Goal: Communication & Community: Answer question/provide support

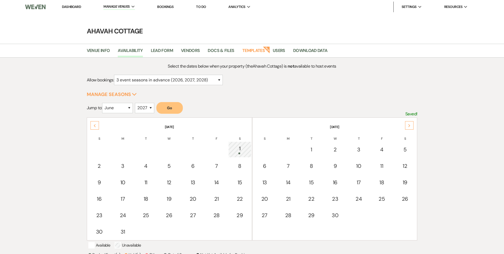
select select "3"
select select "6"
select select "2027"
click at [71, 6] on link "Dashboard" at bounding box center [71, 6] width 19 height 4
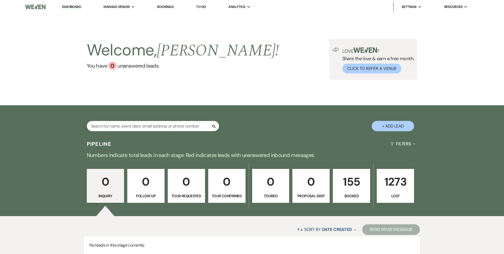
click at [350, 188] on p "155" at bounding box center [351, 182] width 30 height 18
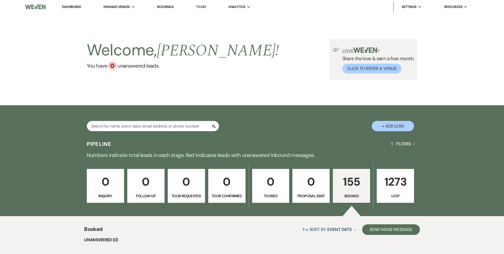
click at [350, 188] on p "155" at bounding box center [351, 182] width 30 height 18
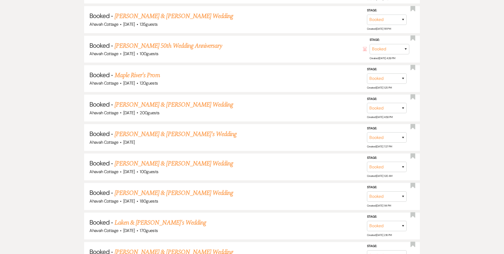
scroll to position [3105, 0]
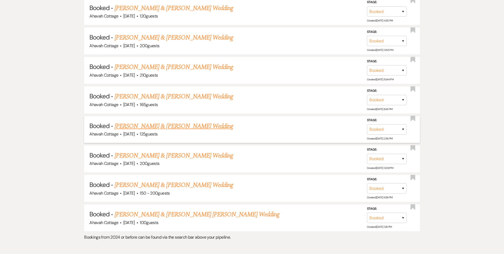
click at [175, 121] on link "[PERSON_NAME] & [PERSON_NAME] Wedding" at bounding box center [174, 126] width 119 height 10
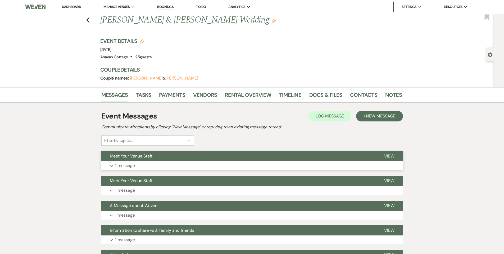
click at [110, 165] on use "button" at bounding box center [111, 166] width 3 height 2
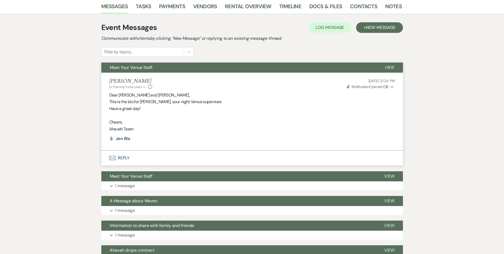
scroll to position [91, 0]
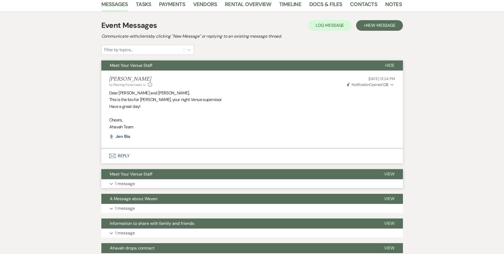
click at [113, 181] on button "Expand 1 message" at bounding box center [252, 183] width 302 height 9
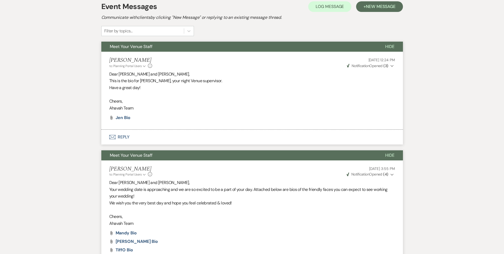
scroll to position [0, 0]
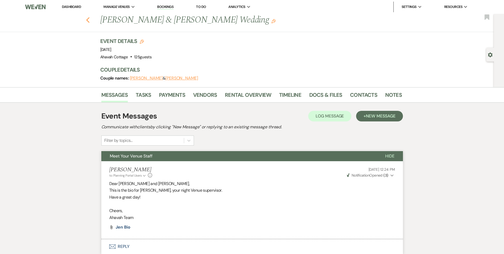
click at [89, 19] on icon "Previous" at bounding box center [88, 20] width 4 height 6
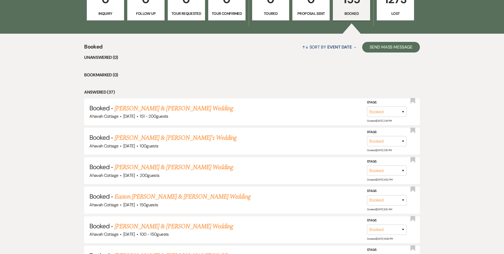
scroll to position [183, 0]
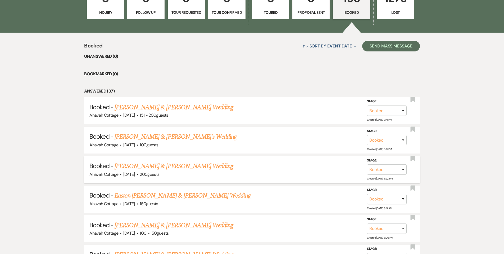
click at [182, 164] on link "[PERSON_NAME] & [PERSON_NAME] Wedding" at bounding box center [174, 166] width 119 height 10
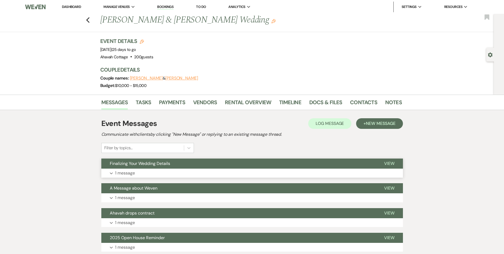
click at [126, 174] on p "1 message" at bounding box center [125, 172] width 20 height 7
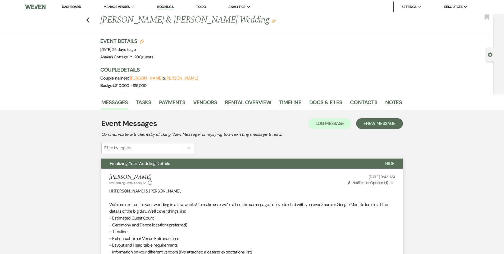
click at [393, 181] on icon "Expand" at bounding box center [392, 183] width 3 height 4
click at [393, 181] on icon "Collapse" at bounding box center [392, 183] width 3 height 4
click at [154, 161] on span "Finalizing Your Wedding Details" at bounding box center [140, 163] width 60 height 6
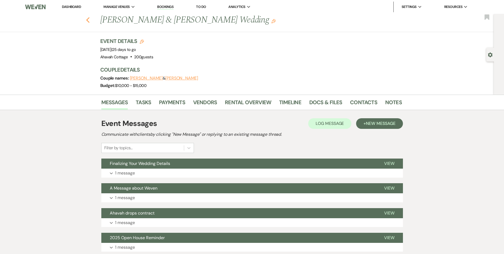
click at [90, 19] on icon "Previous" at bounding box center [88, 20] width 4 height 6
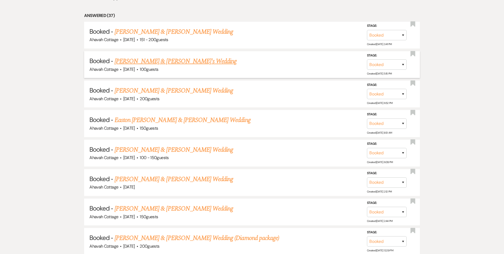
scroll to position [262, 0]
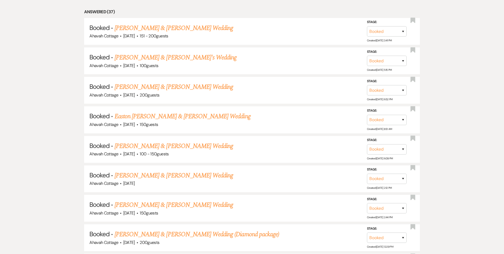
click at [145, 145] on link "[PERSON_NAME] & [PERSON_NAME] Wedding" at bounding box center [174, 146] width 119 height 10
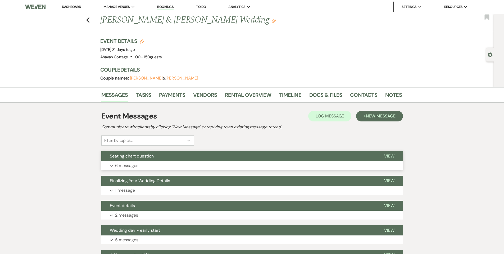
click at [110, 164] on button "Expand 6 messages" at bounding box center [252, 165] width 302 height 9
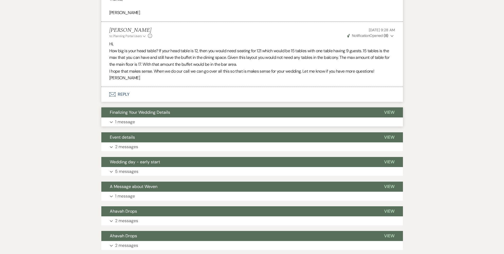
scroll to position [399, 0]
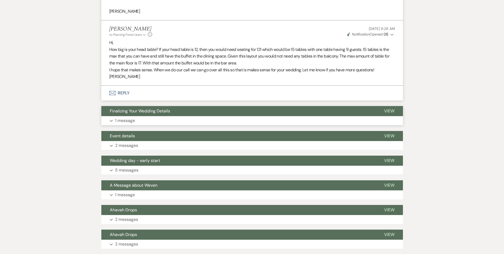
click at [116, 120] on p "1 message" at bounding box center [125, 120] width 20 height 7
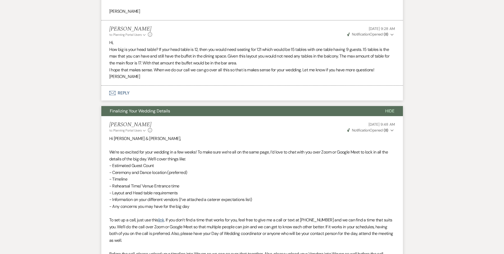
click at [391, 130] on use "button" at bounding box center [392, 130] width 3 height 2
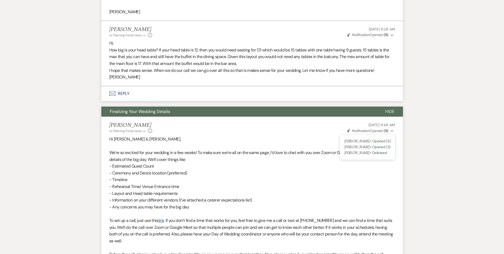
click at [389, 111] on span "Hide" at bounding box center [389, 112] width 9 height 6
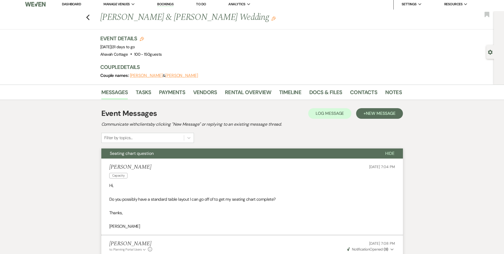
scroll to position [0, 0]
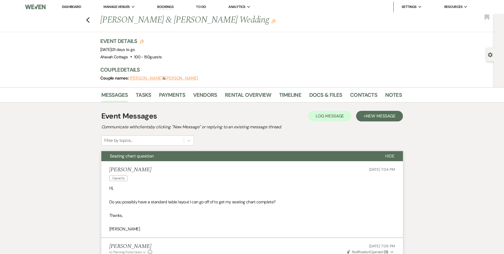
click at [141, 155] on span "Seating chart question" at bounding box center [132, 156] width 44 height 6
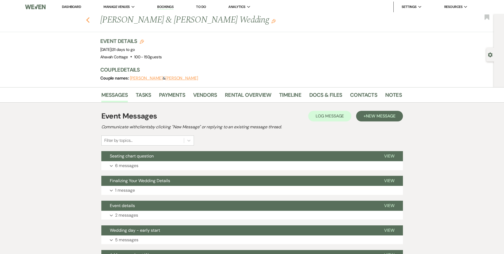
click at [90, 20] on icon "Previous" at bounding box center [88, 20] width 4 height 6
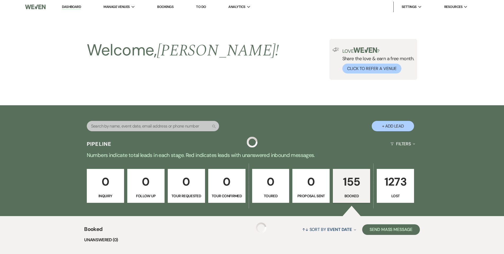
scroll to position [262, 0]
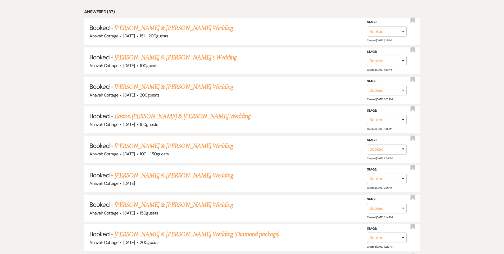
click at [158, 175] on link "[PERSON_NAME] & [PERSON_NAME] Wedding" at bounding box center [174, 175] width 119 height 10
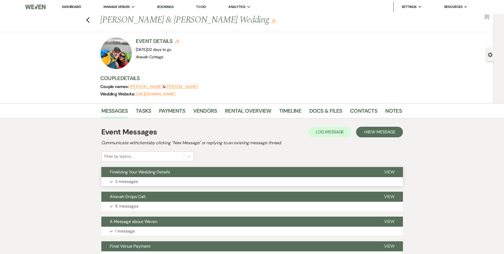
click at [114, 181] on button "Expand 3 messages" at bounding box center [252, 181] width 302 height 9
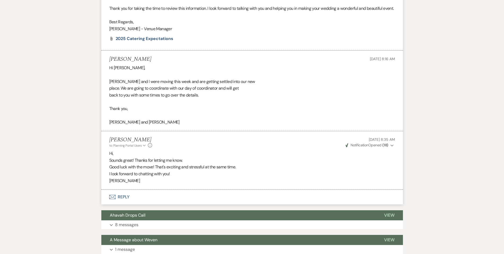
scroll to position [930, 0]
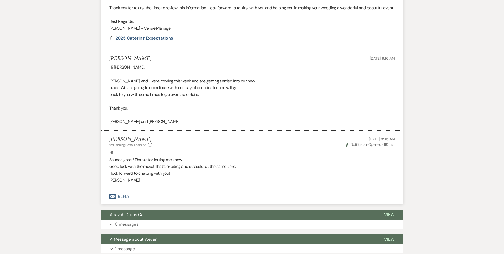
click at [392, 146] on use "button" at bounding box center [392, 145] width 3 height 2
click at [392, 147] on icon "Collapse" at bounding box center [392, 145] width 3 height 4
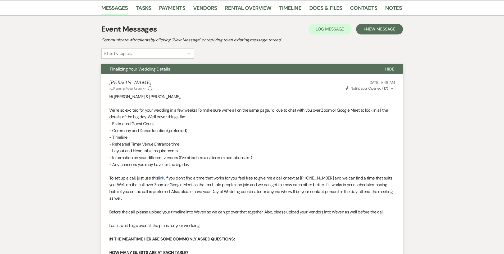
scroll to position [0, 0]
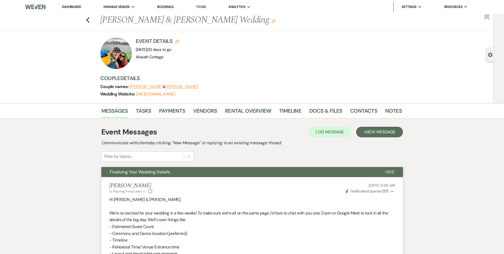
click at [139, 172] on span "Finalizing Your Wedding Details" at bounding box center [140, 172] width 60 height 6
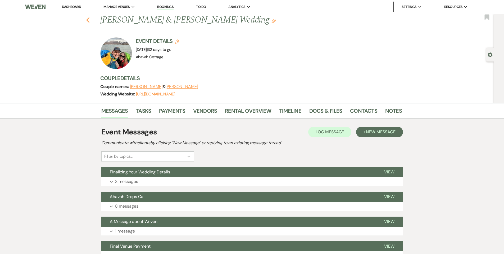
click at [88, 19] on icon "Previous" at bounding box center [88, 20] width 4 height 6
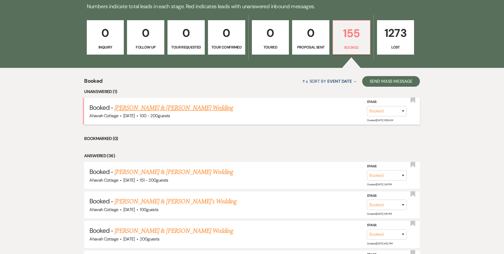
scroll to position [149, 0]
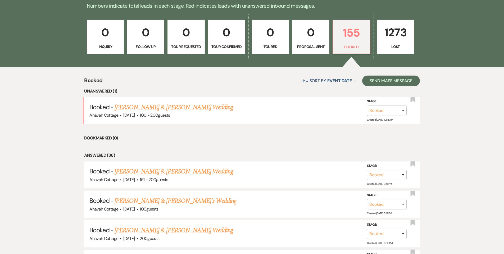
click at [183, 108] on link "[PERSON_NAME] & [PERSON_NAME] Wedding" at bounding box center [174, 107] width 119 height 10
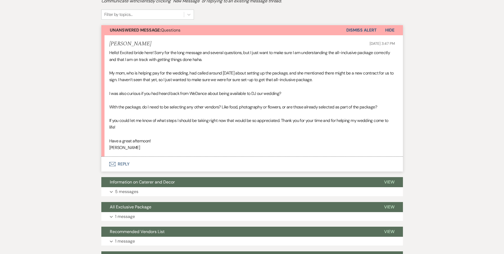
scroll to position [126, 0]
click at [127, 163] on button "Envelope Reply" at bounding box center [252, 163] width 302 height 15
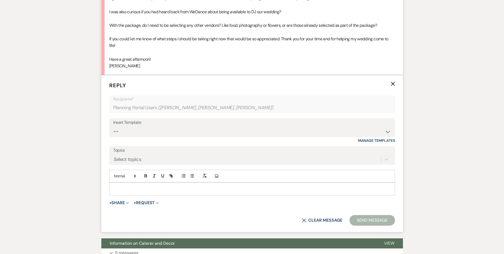
scroll to position [210, 0]
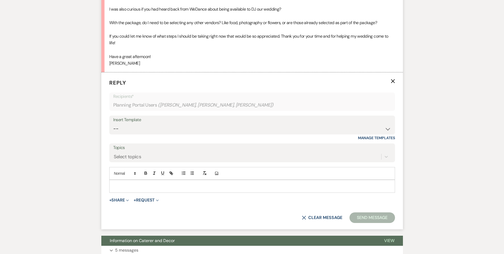
click at [124, 182] on div at bounding box center [252, 186] width 285 height 12
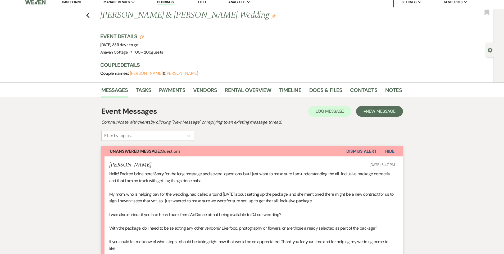
scroll to position [0, 0]
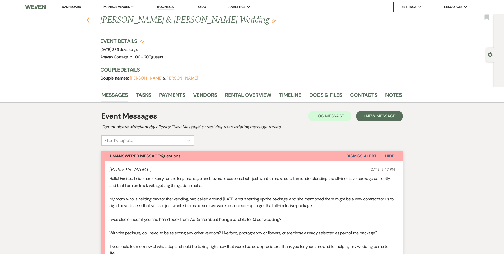
click at [90, 20] on icon "Previous" at bounding box center [88, 20] width 4 height 6
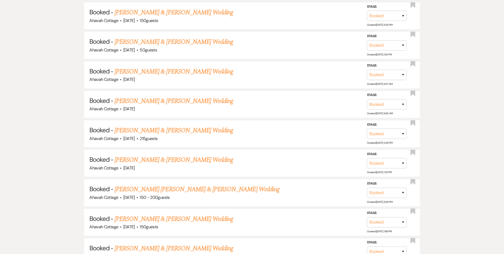
scroll to position [658, 0]
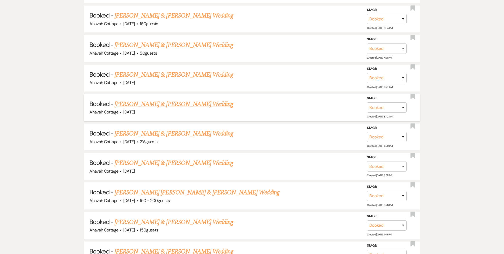
click at [180, 99] on link "[PERSON_NAME] & [PERSON_NAME] Wedding" at bounding box center [174, 104] width 119 height 10
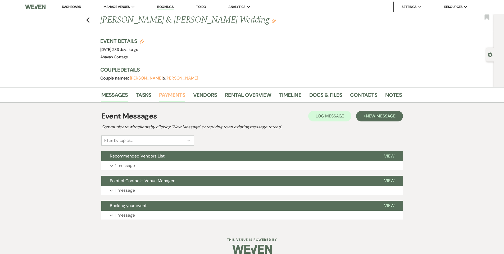
click at [178, 96] on link "Payments" at bounding box center [172, 97] width 26 height 12
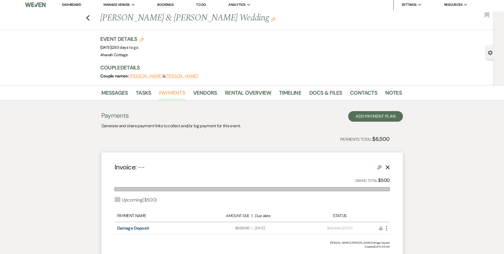
scroll to position [2, 0]
click at [89, 18] on use "button" at bounding box center [87, 18] width 3 height 6
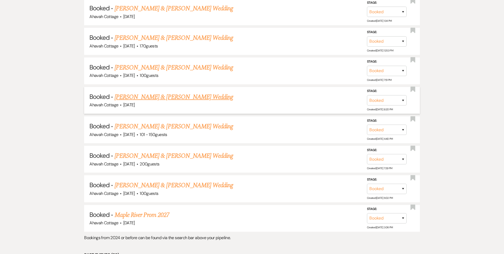
scroll to position [1136, 0]
click at [170, 150] on link "[PERSON_NAME] & [PERSON_NAME] Wedding" at bounding box center [174, 155] width 119 height 10
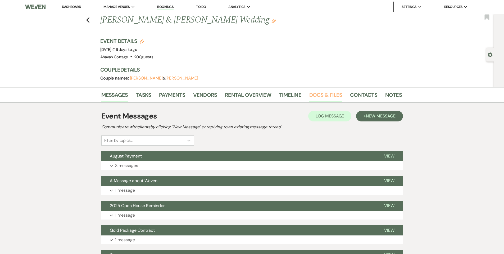
click at [319, 94] on link "Docs & Files" at bounding box center [325, 97] width 33 height 12
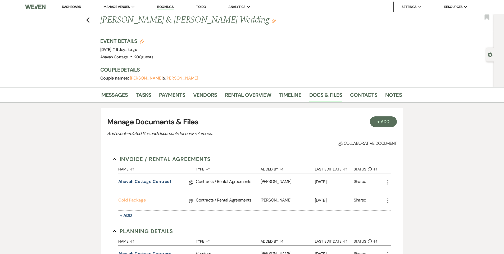
click at [133, 200] on link "Gold Package" at bounding box center [132, 201] width 28 height 8
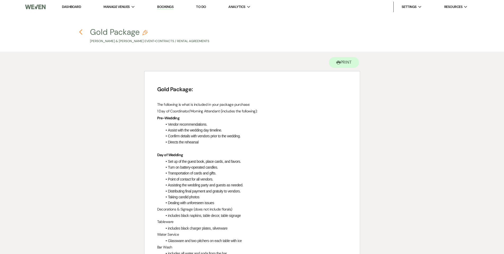
click at [81, 31] on use "button" at bounding box center [80, 32] width 3 height 6
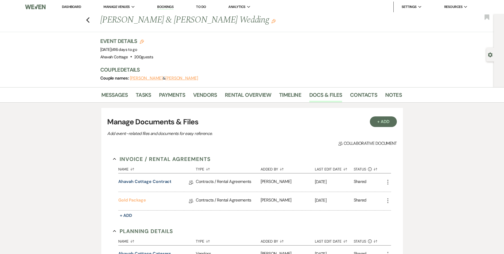
click at [129, 200] on link "Gold Package" at bounding box center [132, 201] width 28 height 8
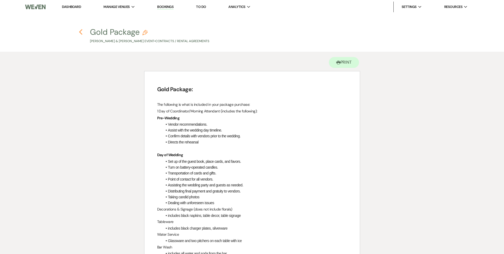
click at [81, 32] on icon "Previous" at bounding box center [81, 32] width 4 height 6
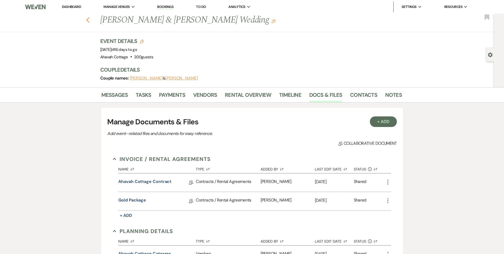
click at [90, 20] on icon "Previous" at bounding box center [88, 20] width 4 height 6
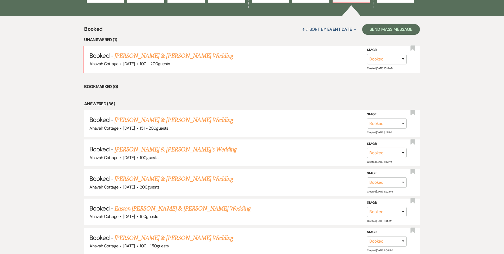
scroll to position [194, 0]
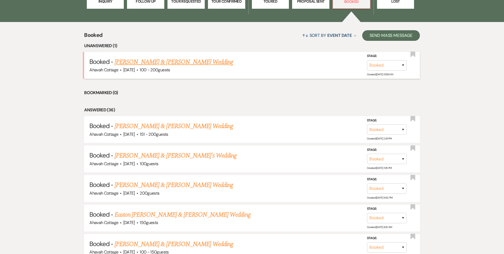
click at [149, 62] on link "[PERSON_NAME] & [PERSON_NAME] Wedding" at bounding box center [174, 62] width 119 height 10
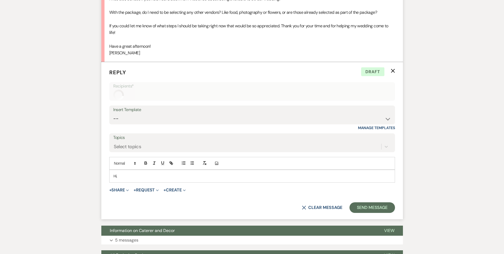
scroll to position [223, 0]
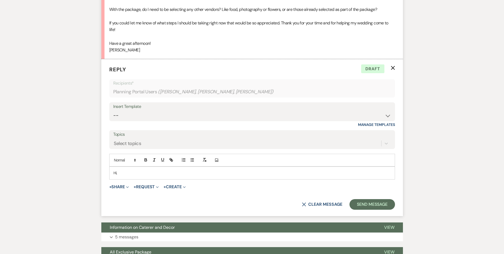
click at [128, 173] on p "Hi," at bounding box center [252, 173] width 277 height 6
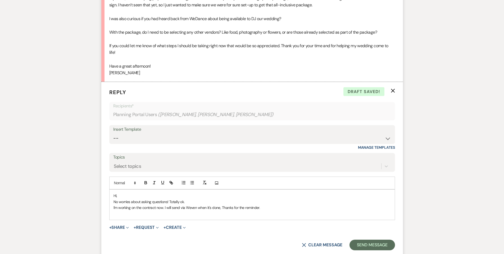
scroll to position [204, 0]
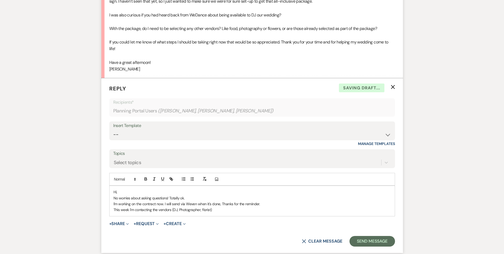
click at [217, 208] on p "This week I'm contacting the vendors (DJ, Photographer, florist)" at bounding box center [252, 209] width 277 height 6
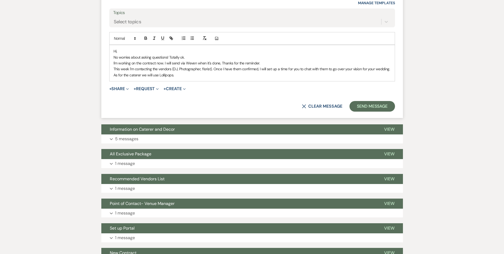
scroll to position [338, 0]
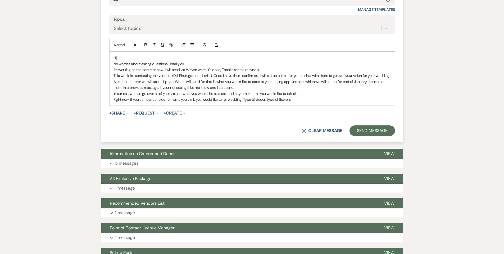
click at [294, 99] on p "Right now, if you can start a folder of items you think you would like to for w…" at bounding box center [252, 99] width 277 height 6
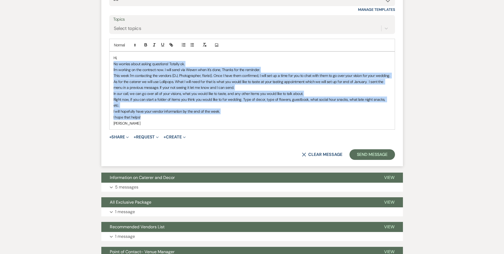
drag, startPoint x: 114, startPoint y: 64, endPoint x: 199, endPoint y: 110, distance: 97.3
click at [199, 110] on div "Hi, No worries about asking questions! Totally ok. I'm working on the contract …" at bounding box center [252, 91] width 285 height 78
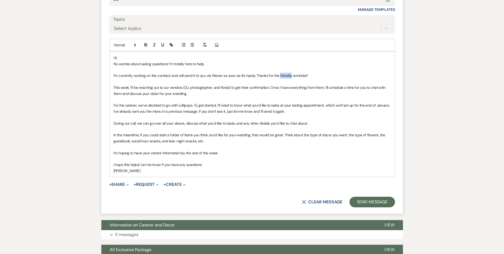
drag, startPoint x: 291, startPoint y: 75, endPoint x: 280, endPoint y: 76, distance: 11.7
click at [280, 76] on p "I’m currently working on the contract and will send it to you via Weven as soon…" at bounding box center [252, 76] width 277 height 6
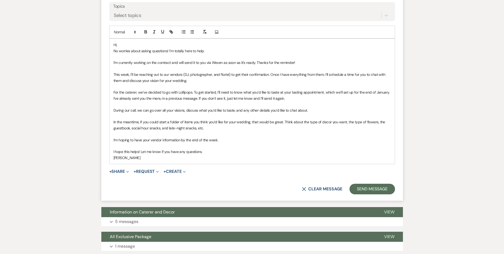
scroll to position [352, 0]
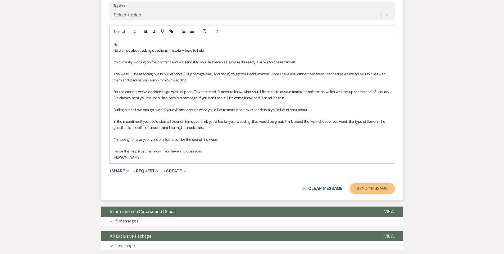
click at [358, 188] on button "Send Message" at bounding box center [372, 188] width 45 height 11
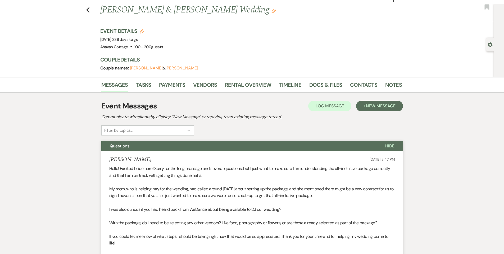
scroll to position [0, 0]
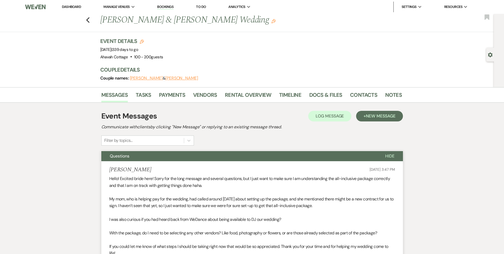
click at [112, 158] on span "Questions" at bounding box center [120, 156] width 20 height 6
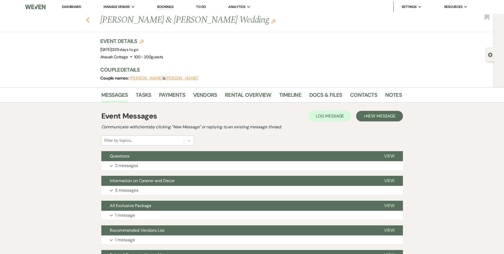
click at [90, 20] on icon "Previous" at bounding box center [88, 20] width 4 height 6
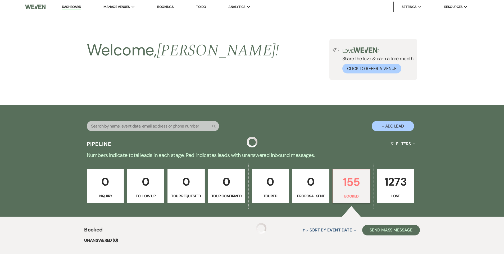
scroll to position [194, 0]
